Goal: Information Seeking & Learning: Learn about a topic

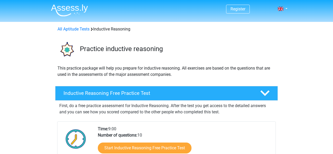
scroll to position [121, 0]
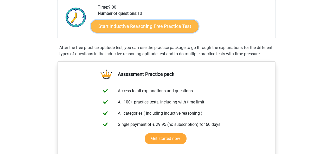
click at [150, 25] on link "Start Inductive Reasoning Free Practice Test" at bounding box center [145, 26] width 108 height 12
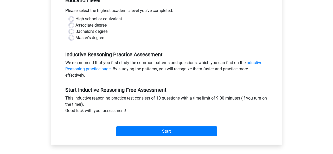
scroll to position [178, 0]
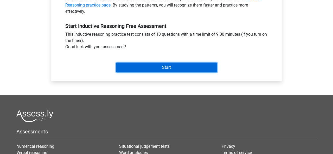
click at [171, 67] on input "Start" at bounding box center [166, 67] width 101 height 10
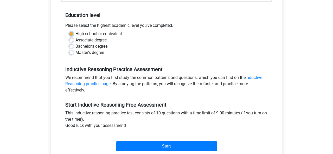
scroll to position [84, 0]
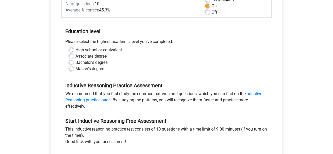
click at [75, 68] on label "Master's degree" at bounding box center [89, 69] width 29 height 6
click at [71, 68] on input "Master's degree" at bounding box center [71, 68] width 4 height 5
radio input "true"
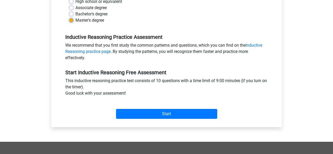
scroll to position [158, 0]
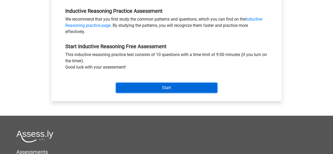
click at [164, 88] on input "Start" at bounding box center [166, 88] width 101 height 10
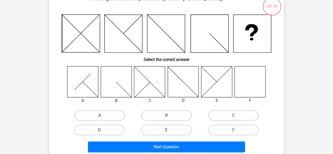
scroll to position [34, 0]
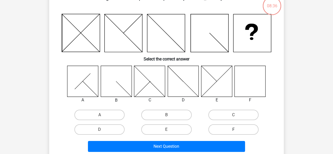
click at [232, 127] on label "F" at bounding box center [233, 129] width 50 height 10
click at [233, 129] on input "F" at bounding box center [234, 130] width 3 height 3
radio input "true"
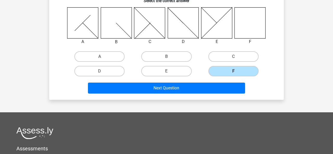
scroll to position [99, 0]
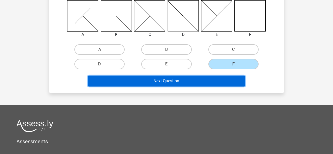
click at [218, 79] on button "Next Question" at bounding box center [166, 80] width 157 height 11
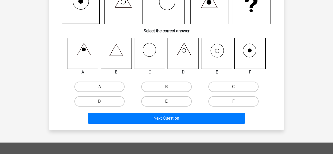
scroll to position [24, 0]
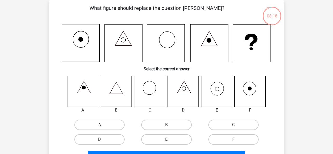
click at [215, 92] on icon at bounding box center [216, 91] width 31 height 31
click at [161, 139] on label "E" at bounding box center [166, 139] width 50 height 10
click at [166, 139] on input "E" at bounding box center [167, 140] width 3 height 3
radio input "true"
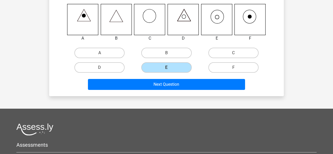
scroll to position [114, 0]
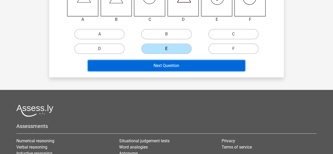
click at [200, 66] on button "Next Question" at bounding box center [166, 65] width 157 height 11
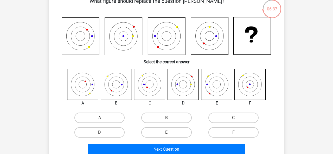
scroll to position [40, 0]
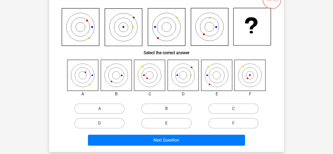
click at [234, 125] on input "F" at bounding box center [234, 124] width 3 height 3
radio input "true"
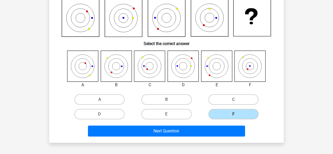
scroll to position [44, 0]
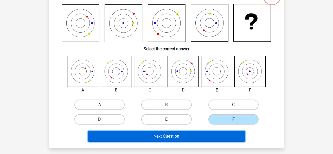
click at [210, 132] on button "Next Question" at bounding box center [166, 136] width 157 height 11
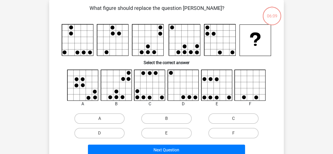
scroll to position [16, 0]
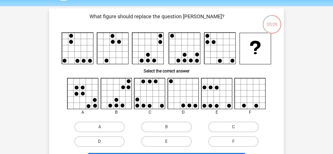
click at [111, 137] on label "D" at bounding box center [99, 141] width 50 height 10
click at [103, 141] on input "D" at bounding box center [101, 142] width 3 height 3
radio input "true"
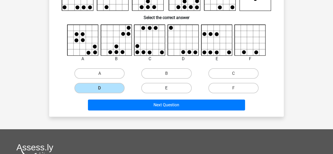
scroll to position [94, 0]
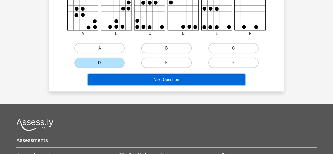
click at [191, 81] on button "Next Question" at bounding box center [166, 79] width 157 height 11
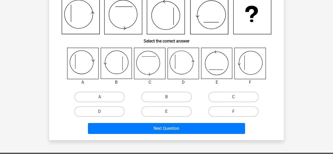
scroll to position [24, 0]
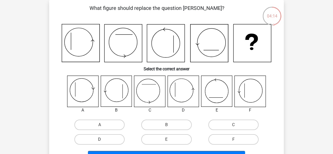
click at [107, 142] on label "D" at bounding box center [99, 139] width 50 height 10
click at [103, 142] on input "D" at bounding box center [101, 140] width 3 height 3
radio input "true"
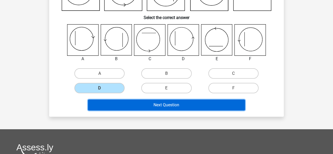
click at [181, 103] on button "Next Question" at bounding box center [166, 104] width 157 height 11
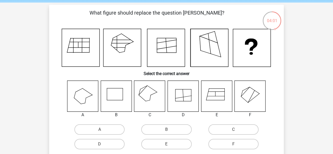
scroll to position [19, 0]
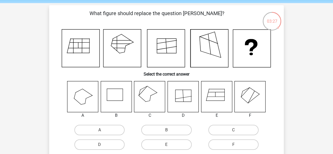
click at [119, 95] on icon at bounding box center [116, 96] width 31 height 31
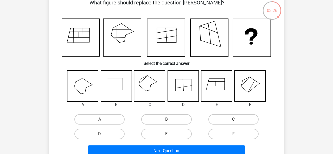
scroll to position [31, 0]
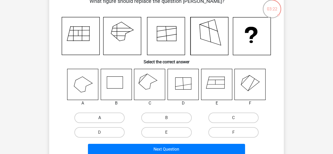
click at [101, 117] on label "A" at bounding box center [99, 117] width 50 height 10
click at [101, 118] on input "A" at bounding box center [101, 119] width 3 height 3
radio input "true"
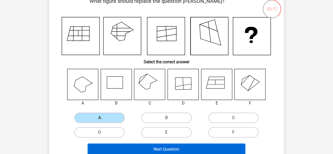
click at [162, 149] on button "Next Question" at bounding box center [166, 149] width 157 height 11
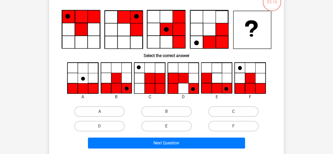
scroll to position [15, 0]
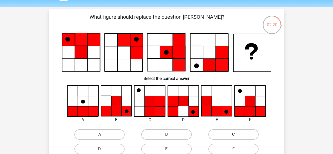
click at [235, 133] on label "C" at bounding box center [233, 134] width 50 height 10
click at [235, 134] on input "C" at bounding box center [234, 135] width 3 height 3
radio input "true"
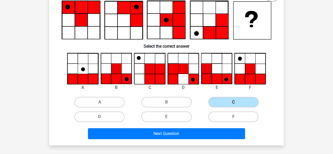
scroll to position [48, 0]
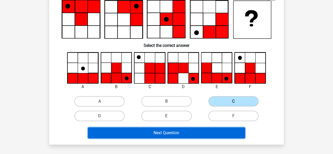
click at [187, 133] on button "Next Question" at bounding box center [166, 132] width 157 height 11
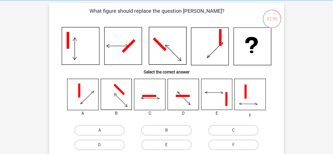
scroll to position [28, 0]
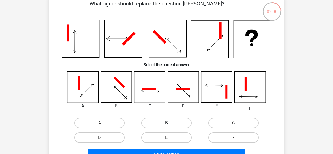
click at [171, 121] on label "B" at bounding box center [166, 123] width 50 height 10
click at [170, 123] on input "B" at bounding box center [167, 124] width 3 height 3
radio input "true"
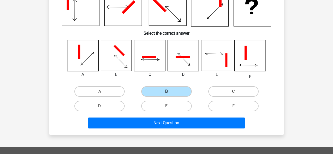
scroll to position [70, 0]
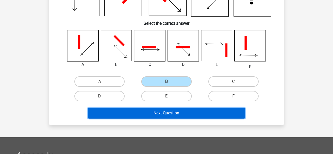
click at [178, 114] on button "Next Question" at bounding box center [166, 112] width 157 height 11
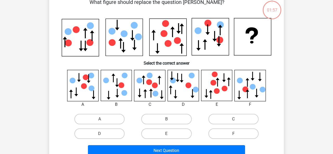
scroll to position [24, 0]
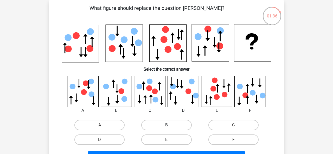
click at [158, 124] on label "B" at bounding box center [166, 125] width 50 height 10
click at [166, 125] on input "B" at bounding box center [167, 126] width 3 height 3
radio input "true"
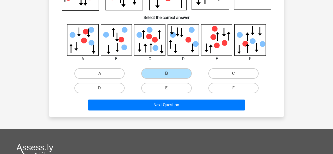
scroll to position [80, 0]
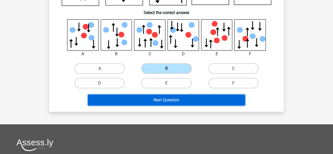
click at [201, 99] on button "Next Question" at bounding box center [166, 99] width 157 height 11
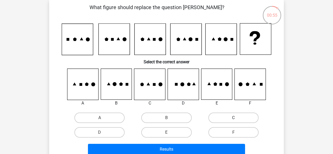
scroll to position [35, 0]
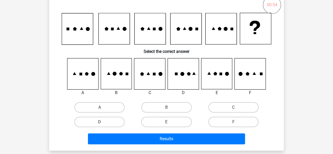
click at [99, 121] on label "D" at bounding box center [99, 122] width 50 height 10
click at [100, 122] on input "D" at bounding box center [101, 123] width 3 height 3
radio input "true"
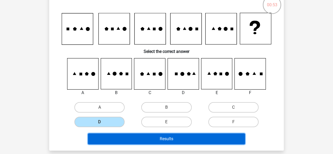
click at [187, 138] on button "Results" at bounding box center [166, 138] width 157 height 11
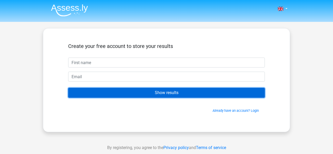
click at [166, 93] on input "Show results" at bounding box center [166, 93] width 197 height 10
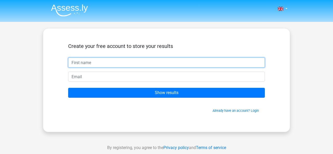
click at [166, 61] on input "text" at bounding box center [166, 62] width 197 height 10
click at [127, 61] on input "text" at bounding box center [166, 62] width 197 height 10
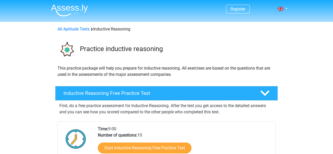
scroll to position [121, 0]
